Goal: Transaction & Acquisition: Book appointment/travel/reservation

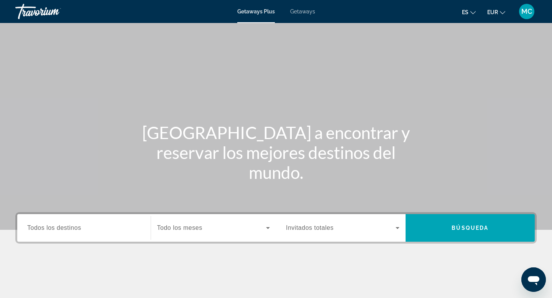
click at [52, 228] on span "Todos los destinos" at bounding box center [54, 227] width 54 height 7
click at [52, 228] on input "Destination Todos los destinos" at bounding box center [83, 228] width 113 height 9
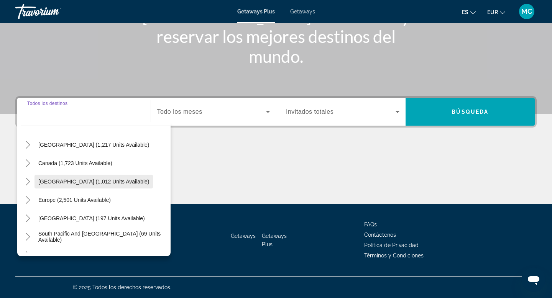
scroll to position [36, 0]
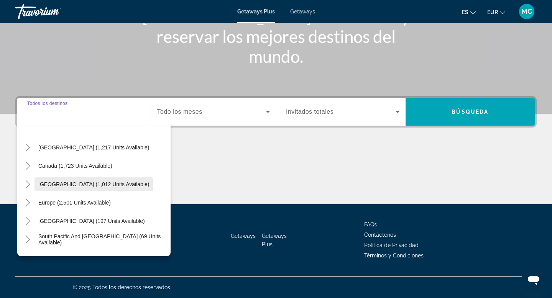
click at [77, 184] on span "[GEOGRAPHIC_DATA] (1,012 units available)" at bounding box center [93, 184] width 111 height 6
type input "**********"
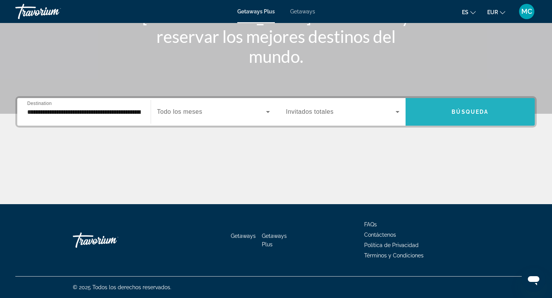
click at [497, 105] on span "Search widget" at bounding box center [469, 112] width 129 height 18
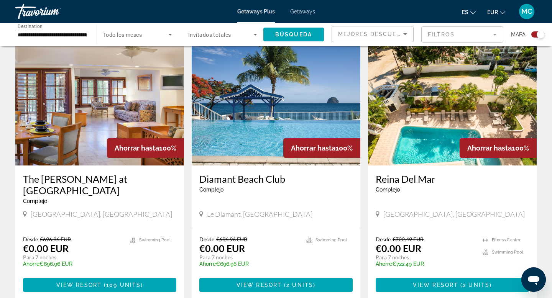
scroll to position [548, 0]
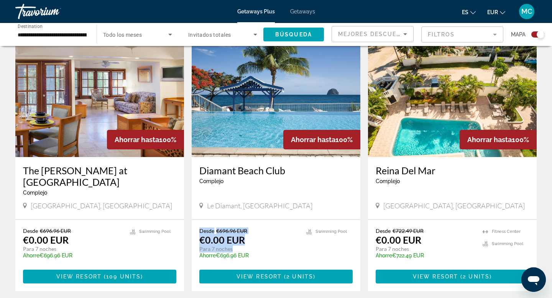
drag, startPoint x: 257, startPoint y: 226, endPoint x: 194, endPoint y: 210, distance: 65.2
click at [194, 220] on div "Desde €696.96 EUR €0.00 EUR Para 7 noches Ahorre €696.96 EUR temp 2 [GEOGRAPHIC…" at bounding box center [276, 255] width 169 height 71
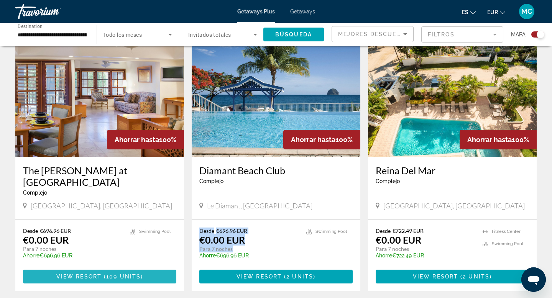
click at [158, 267] on span "Main content" at bounding box center [99, 276] width 153 height 18
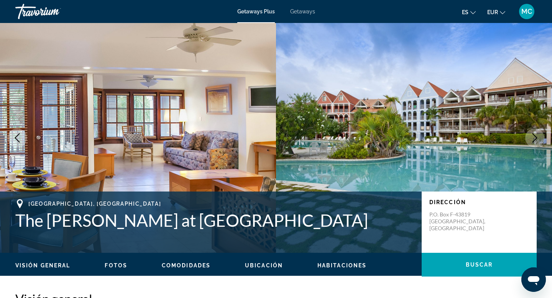
click at [536, 137] on icon "Next image" at bounding box center [534, 137] width 9 height 9
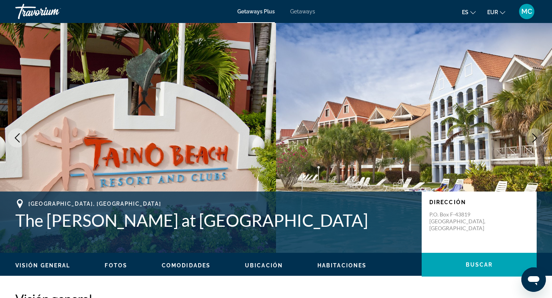
click at [535, 137] on icon "Next image" at bounding box center [534, 137] width 5 height 9
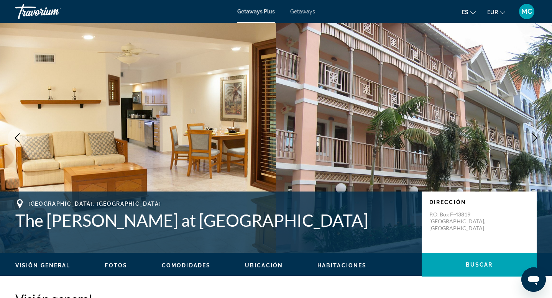
click at [535, 137] on icon "Next image" at bounding box center [534, 137] width 5 height 9
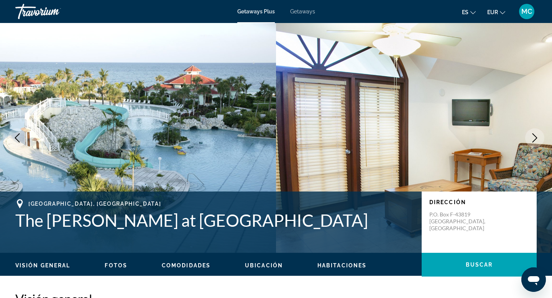
click at [535, 136] on icon "Next image" at bounding box center [534, 137] width 9 height 9
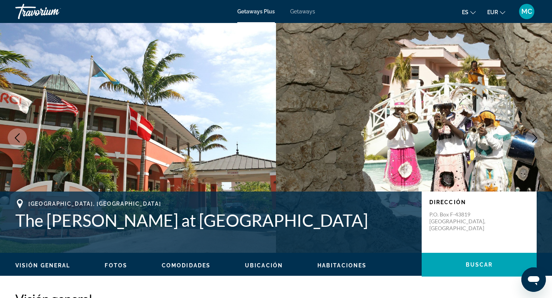
click at [535, 136] on icon "Next image" at bounding box center [534, 137] width 9 height 9
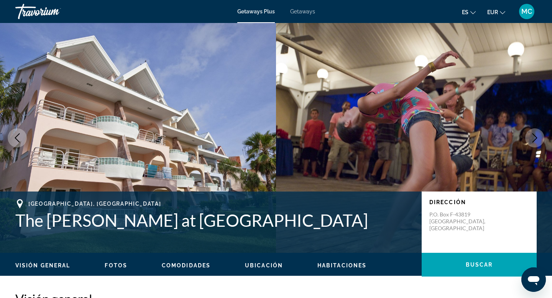
click at [535, 136] on icon "Next image" at bounding box center [534, 137] width 9 height 9
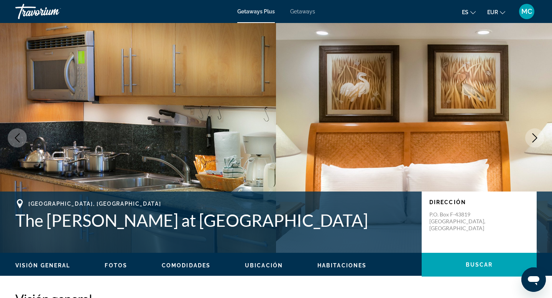
click at [535, 136] on icon "Next image" at bounding box center [534, 137] width 9 height 9
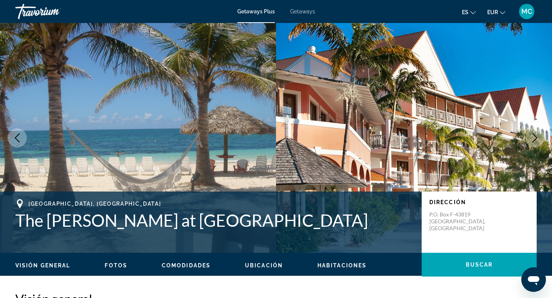
click at [534, 137] on icon "Next image" at bounding box center [534, 137] width 9 height 9
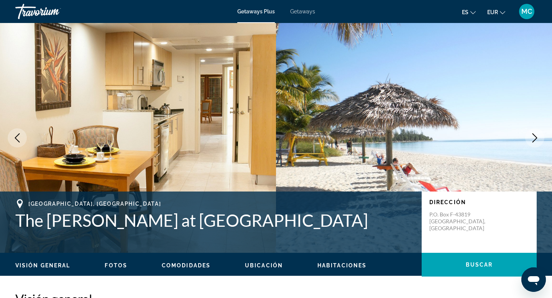
click at [534, 137] on icon "Next image" at bounding box center [534, 137] width 9 height 9
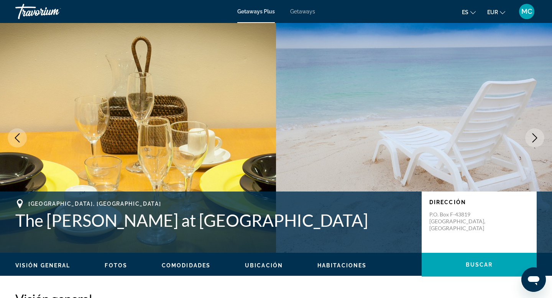
click at [534, 137] on icon "Next image" at bounding box center [534, 137] width 9 height 9
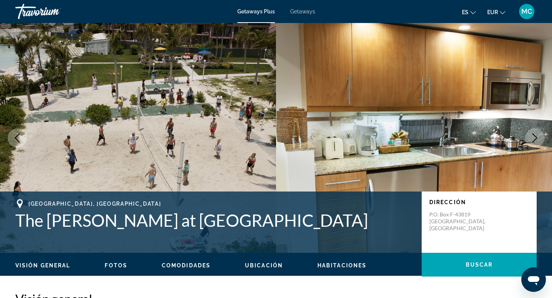
click at [534, 137] on icon "Next image" at bounding box center [534, 137] width 9 height 9
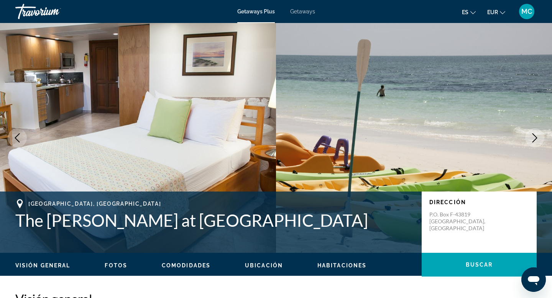
click at [534, 137] on icon "Next image" at bounding box center [534, 137] width 9 height 9
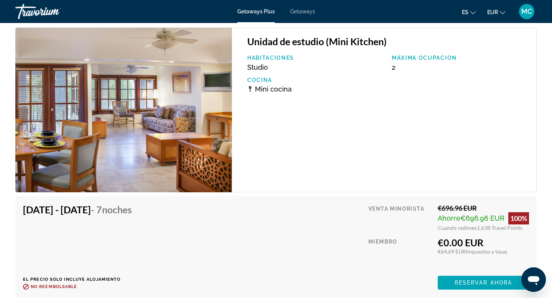
scroll to position [1330, 0]
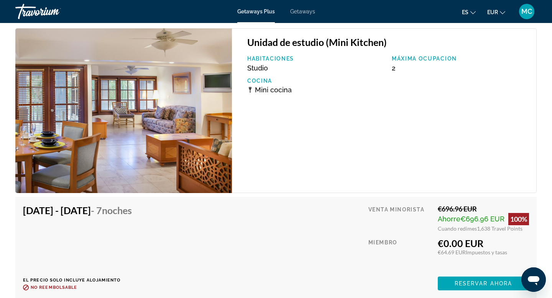
drag, startPoint x: 388, startPoint y: 72, endPoint x: 406, endPoint y: 73, distance: 17.6
click at [406, 73] on div "Habitaciones Studio Máxima ocupacion 2 Cocina Mini cocina" at bounding box center [387, 78] width 289 height 44
drag, startPoint x: 437, startPoint y: 239, endPoint x: 508, endPoint y: 241, distance: 70.1
click at [508, 241] on div "€0.00 EUR" at bounding box center [482, 242] width 91 height 11
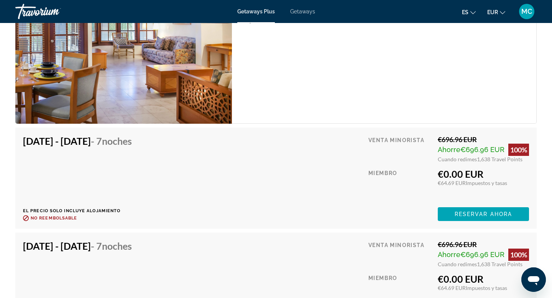
scroll to position [1402, 0]
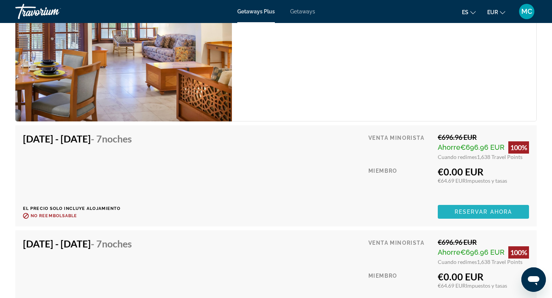
click at [469, 210] on span "Reservar ahora" at bounding box center [482, 212] width 57 height 6
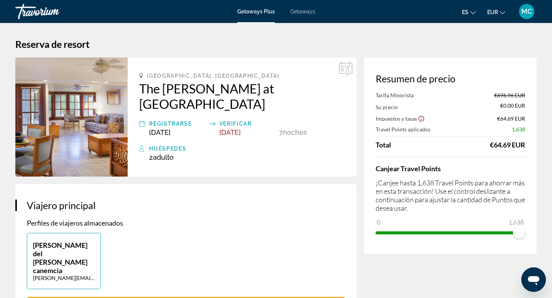
drag, startPoint x: 490, startPoint y: 146, endPoint x: 531, endPoint y: 146, distance: 41.0
click at [531, 146] on div "Resumen de precio Tarifa Minorista €696.96 EUR Su precio €0.00 EUR Impuestos y …" at bounding box center [450, 155] width 172 height 196
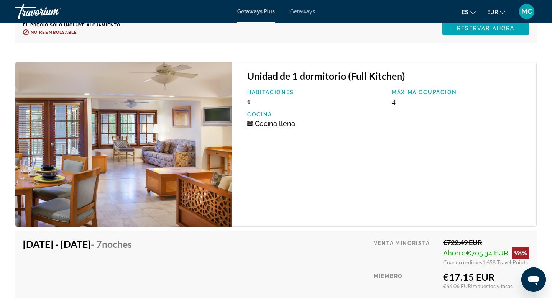
scroll to position [5589, 0]
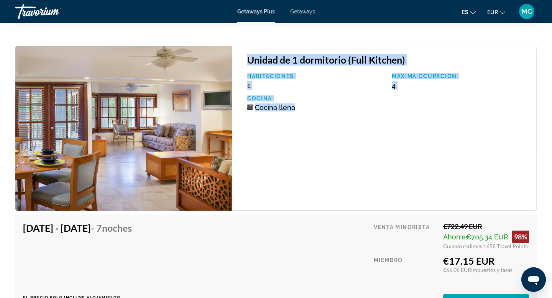
drag, startPoint x: 246, startPoint y: 62, endPoint x: 314, endPoint y: 119, distance: 88.9
click at [314, 119] on div "Unidad de 1 dormitorio (Full Kitchen) Habitaciones 1 Máxima ocupacion 4 Cocina …" at bounding box center [384, 128] width 305 height 165
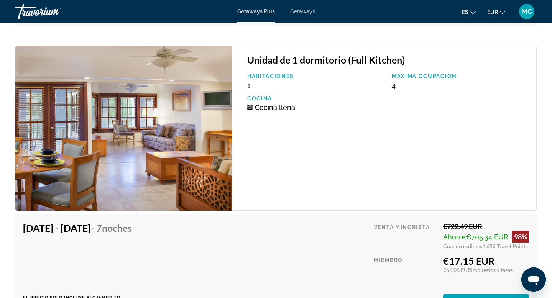
click at [393, 88] on span "4" at bounding box center [393, 86] width 4 height 8
drag, startPoint x: 391, startPoint y: 87, endPoint x: 406, endPoint y: 87, distance: 14.2
click at [406, 87] on div "Máxima ocupacion 4" at bounding box center [460, 81] width 144 height 16
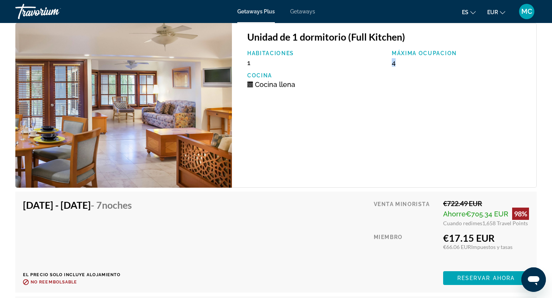
scroll to position [5616, 0]
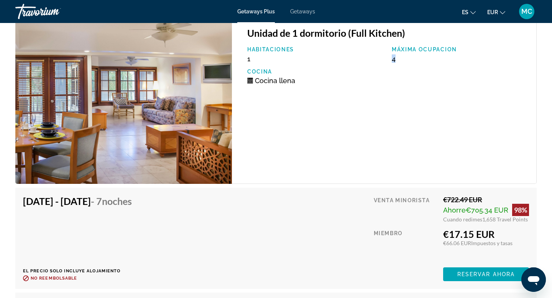
drag, startPoint x: 442, startPoint y: 233, endPoint x: 519, endPoint y: 234, distance: 77.4
click at [519, 234] on div "€17.15 EUR" at bounding box center [486, 233] width 86 height 11
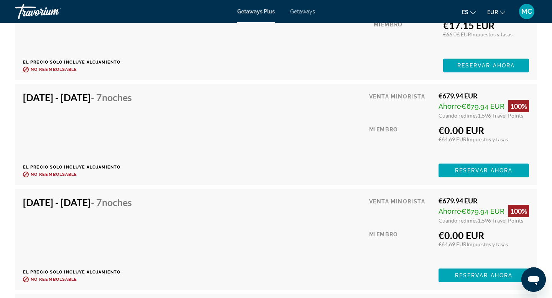
scroll to position [6246, 0]
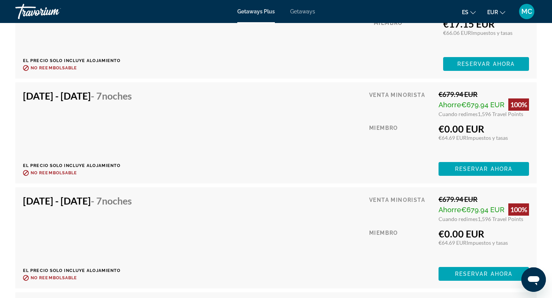
drag, startPoint x: 437, startPoint y: 129, endPoint x: 486, endPoint y: 130, distance: 49.4
click at [486, 130] on div "Venta minorista €679.94 EUR Ahorre €679.94 EUR 100% Cuando redimes 1,596 Travel…" at bounding box center [449, 133] width 160 height 86
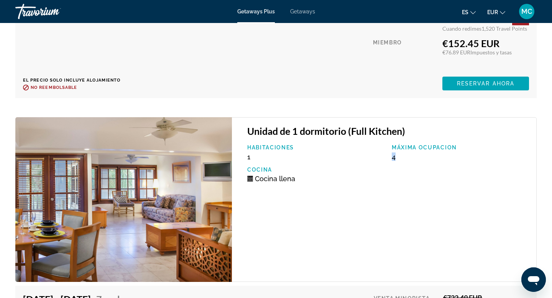
scroll to position [5499, 0]
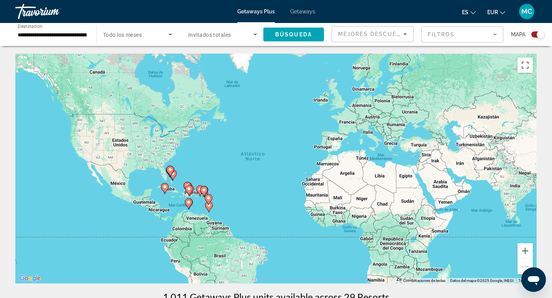
scroll to position [12, 0]
